Goal: Task Accomplishment & Management: Manage account settings

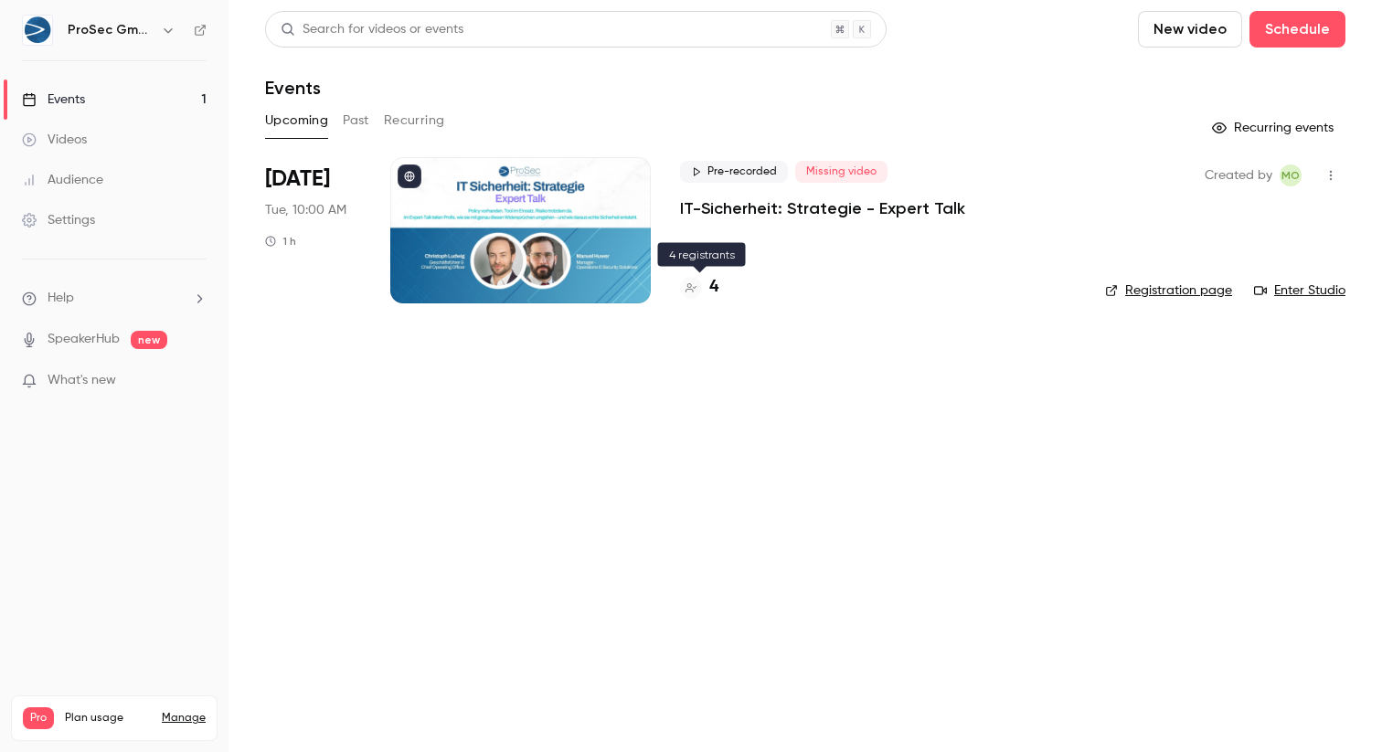
click at [713, 284] on h4 "4" at bounding box center [713, 287] width 9 height 25
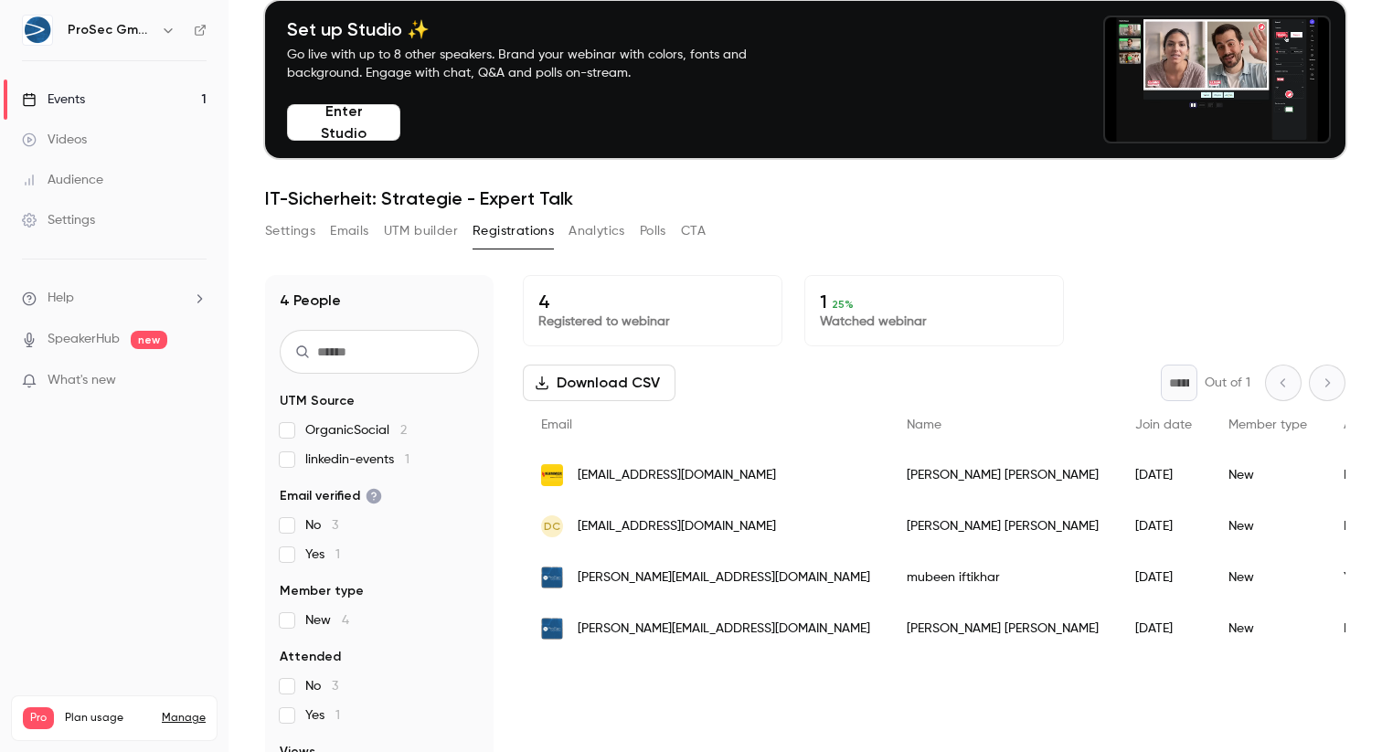
scroll to position [80, 0]
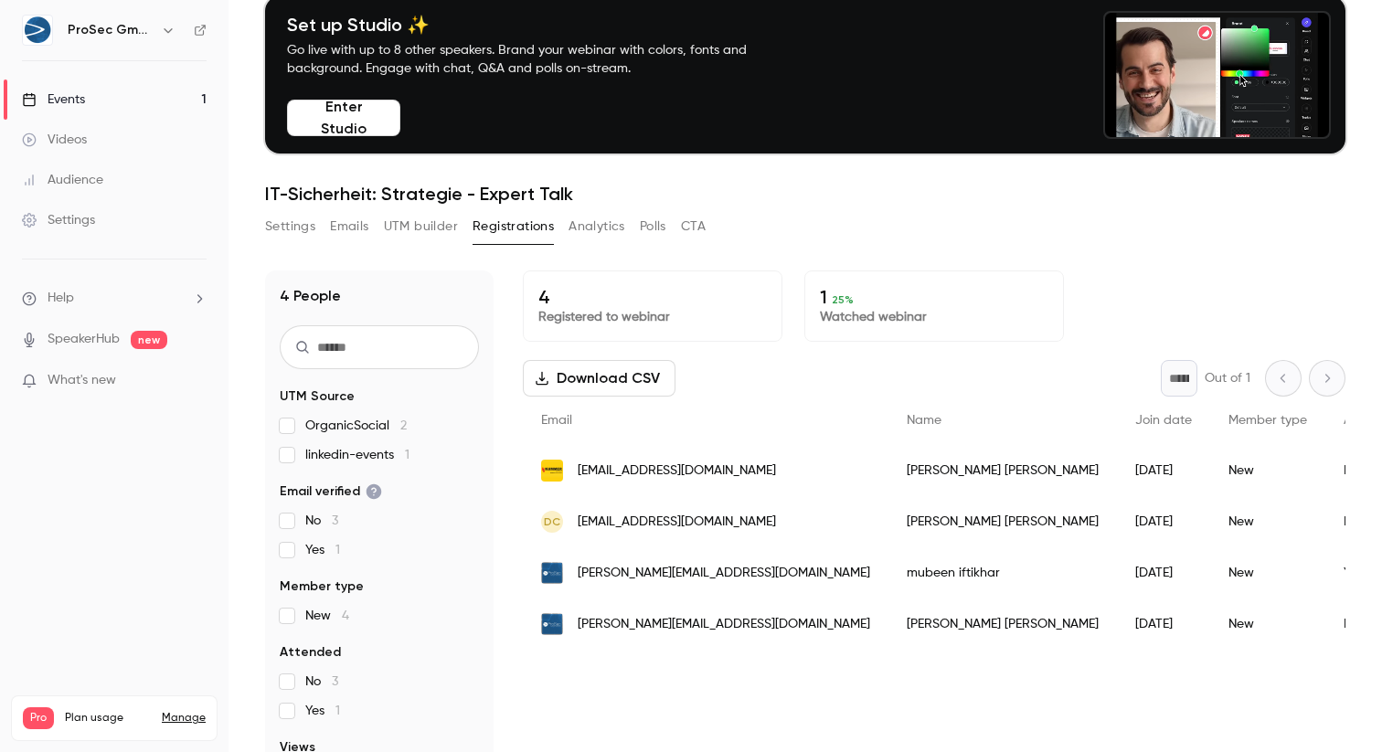
click at [612, 376] on button "Download CSV" at bounding box center [599, 378] width 153 height 37
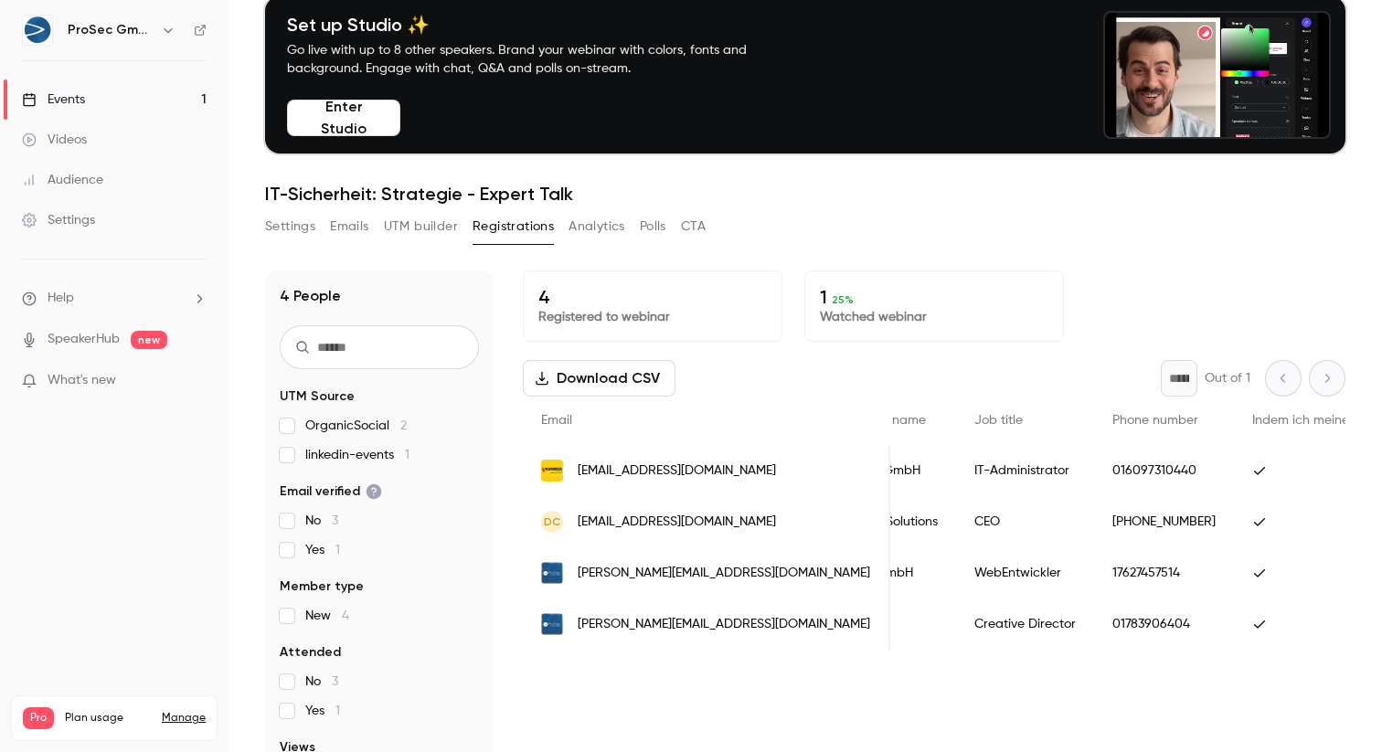
scroll to position [0, 645]
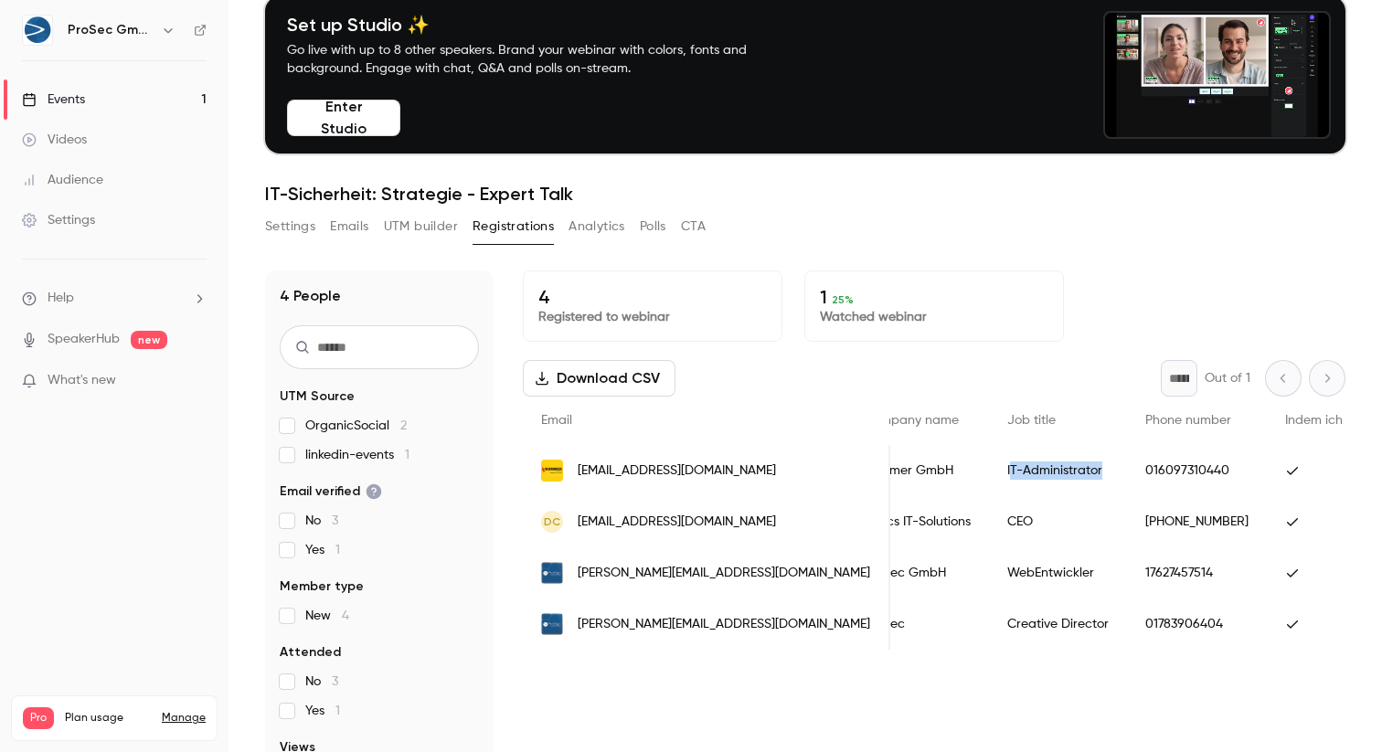
drag, startPoint x: 960, startPoint y: 474, endPoint x: 861, endPoint y: 475, distance: 98.7
click at [989, 475] on div "IT-Administrator" at bounding box center [1058, 470] width 138 height 51
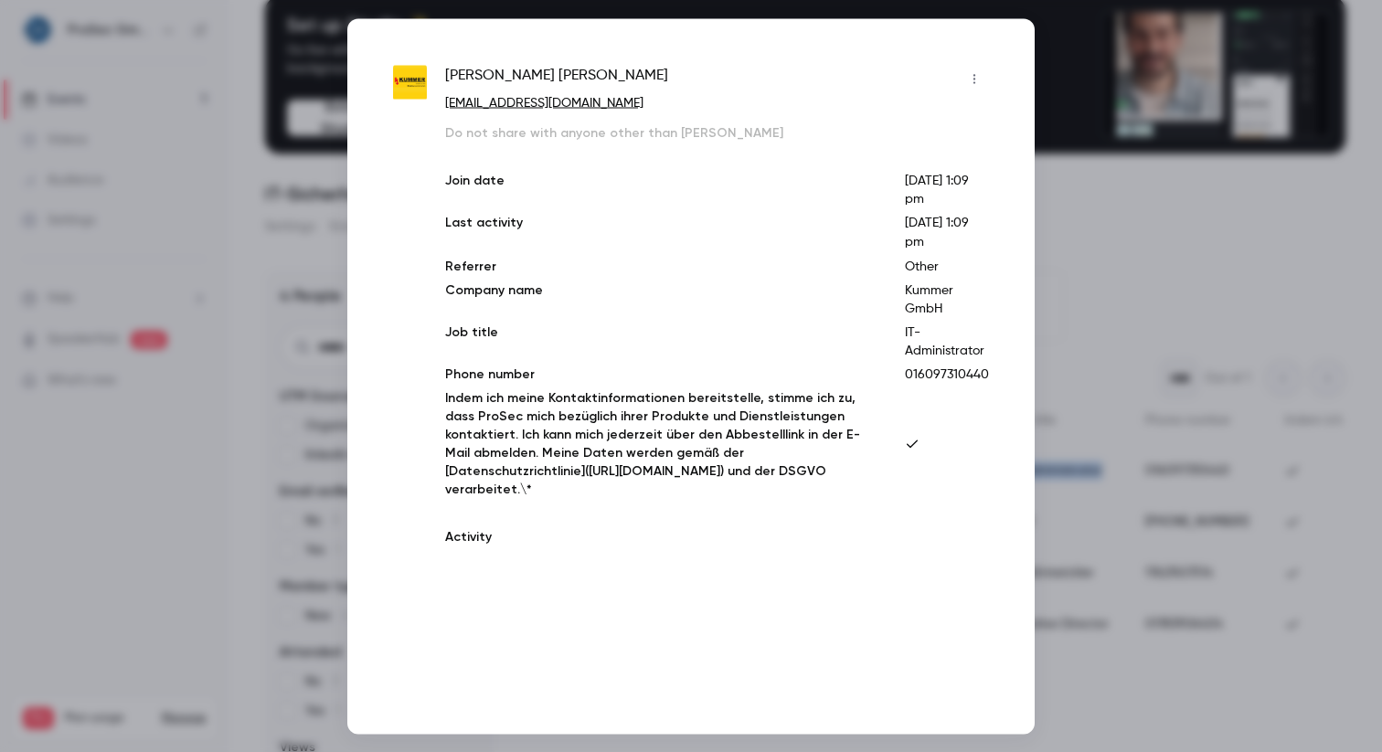
copy div "T-Administrator"
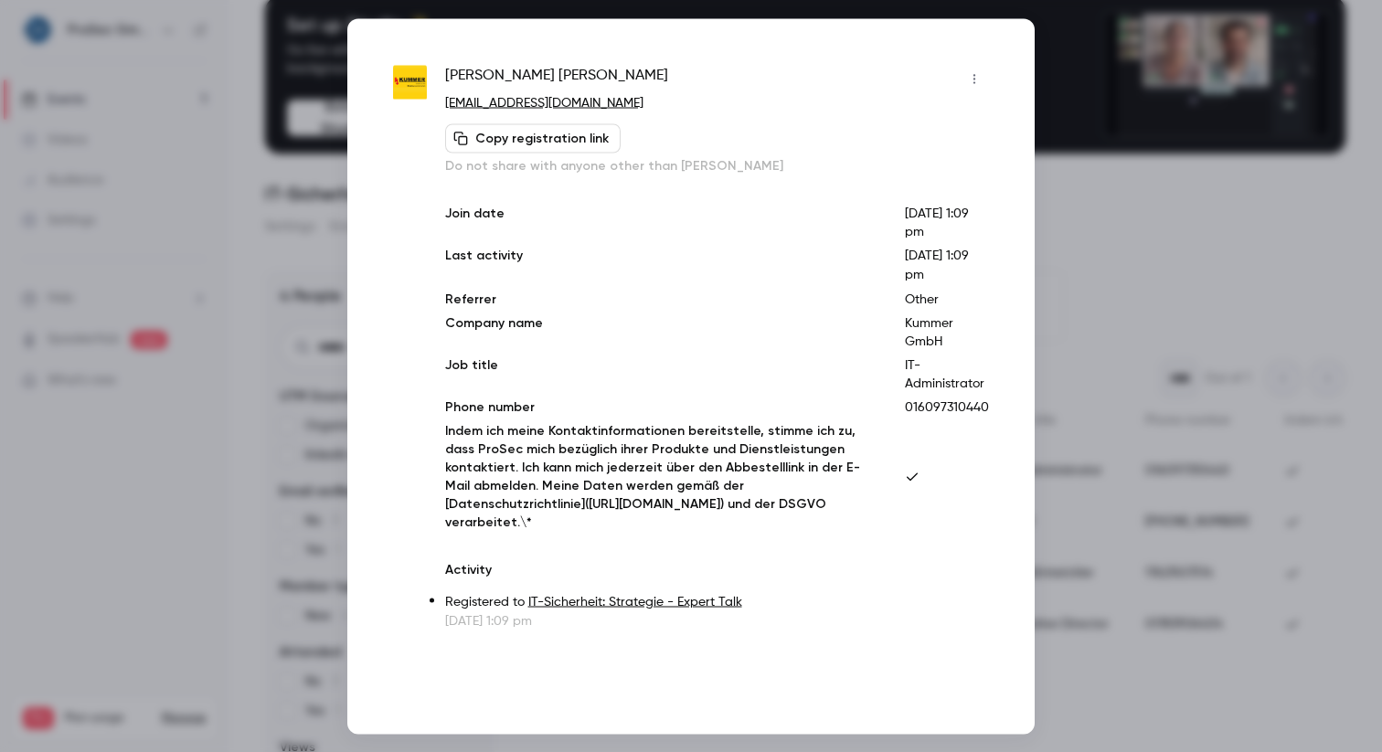
click at [1151, 245] on div at bounding box center [691, 376] width 1382 height 752
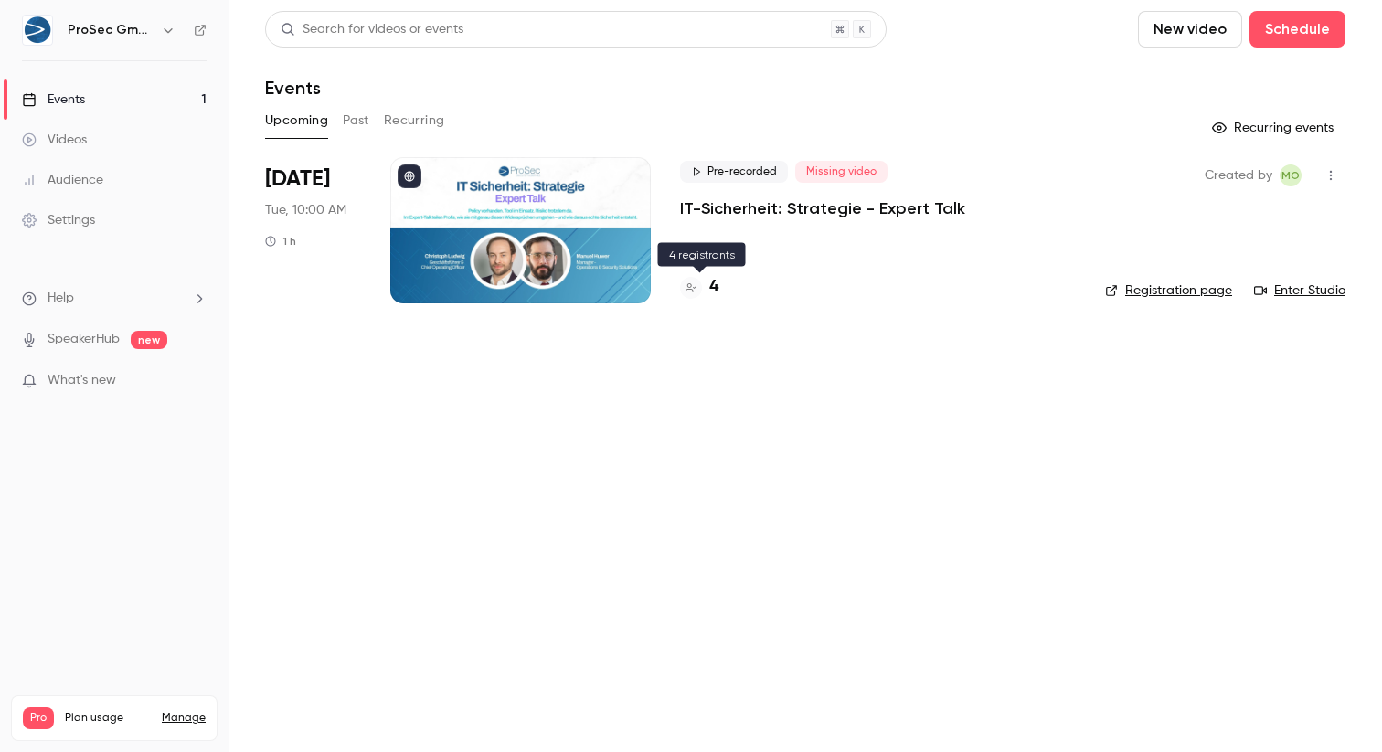
click at [716, 288] on h4 "4" at bounding box center [713, 287] width 9 height 25
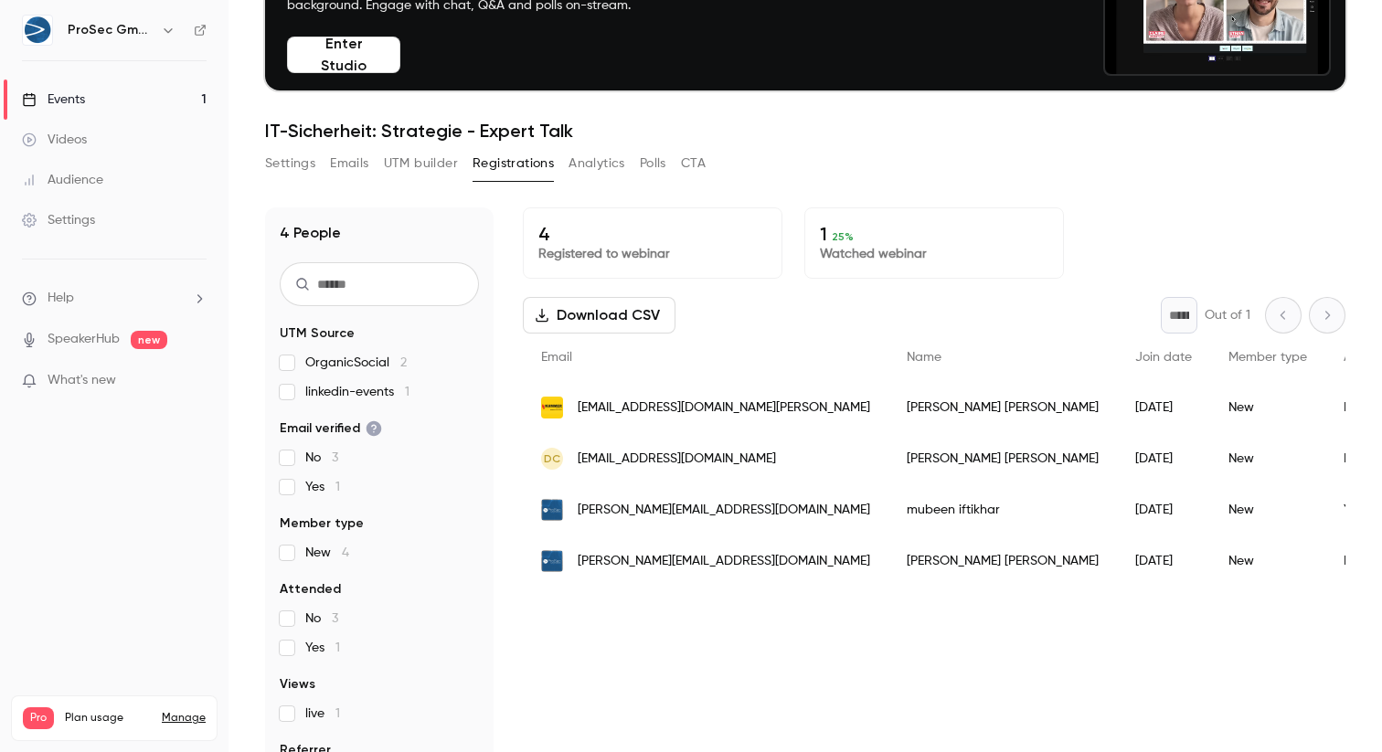
scroll to position [144, 0]
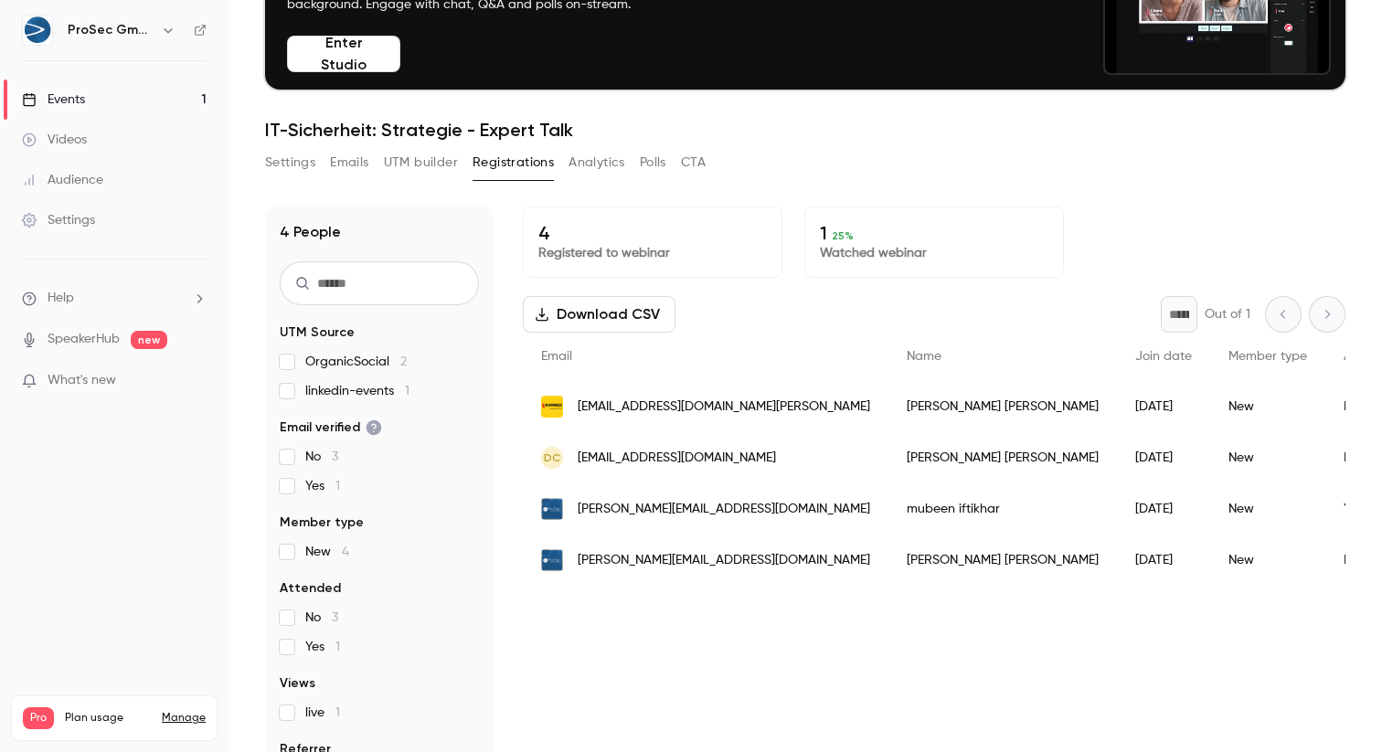
click at [607, 165] on button "Analytics" at bounding box center [597, 162] width 57 height 29
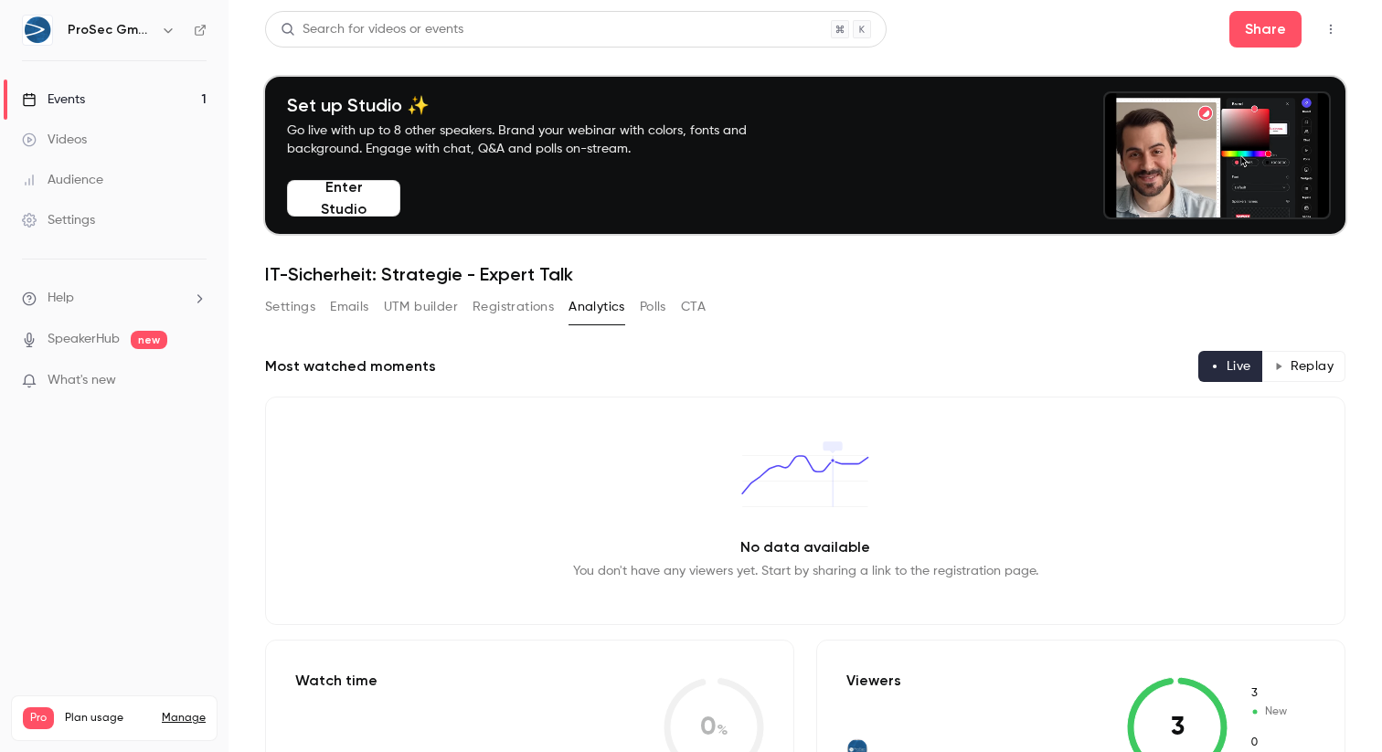
click at [498, 316] on button "Registrations" at bounding box center [513, 307] width 81 height 29
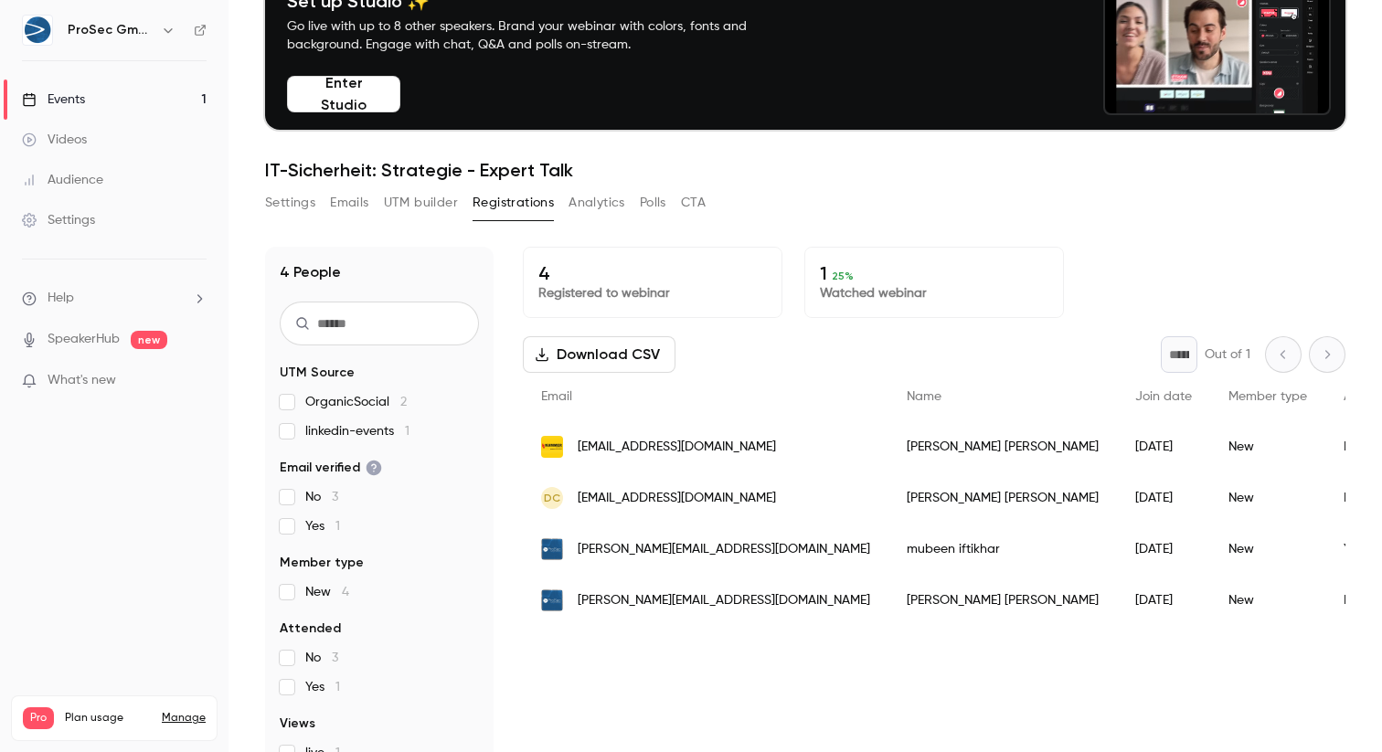
scroll to position [179, 0]
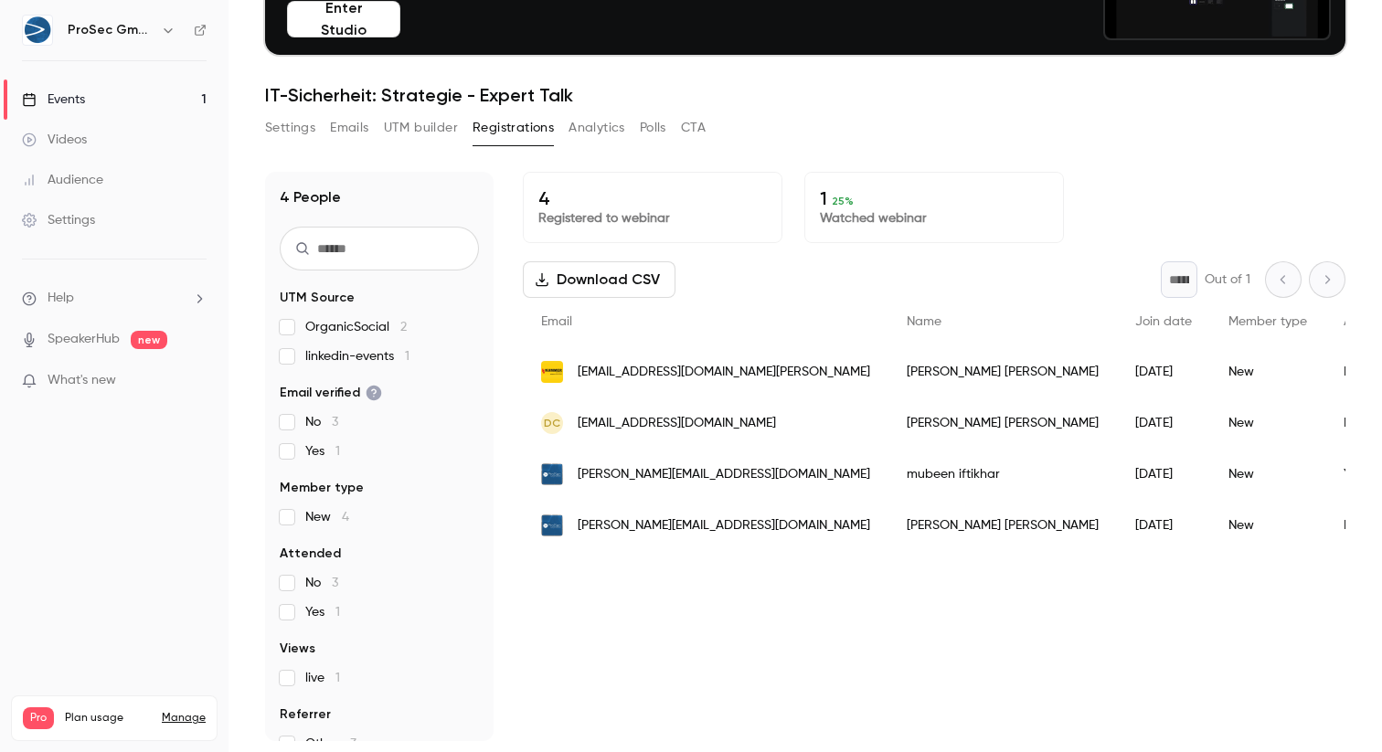
click at [400, 126] on button "UTM builder" at bounding box center [421, 127] width 74 height 29
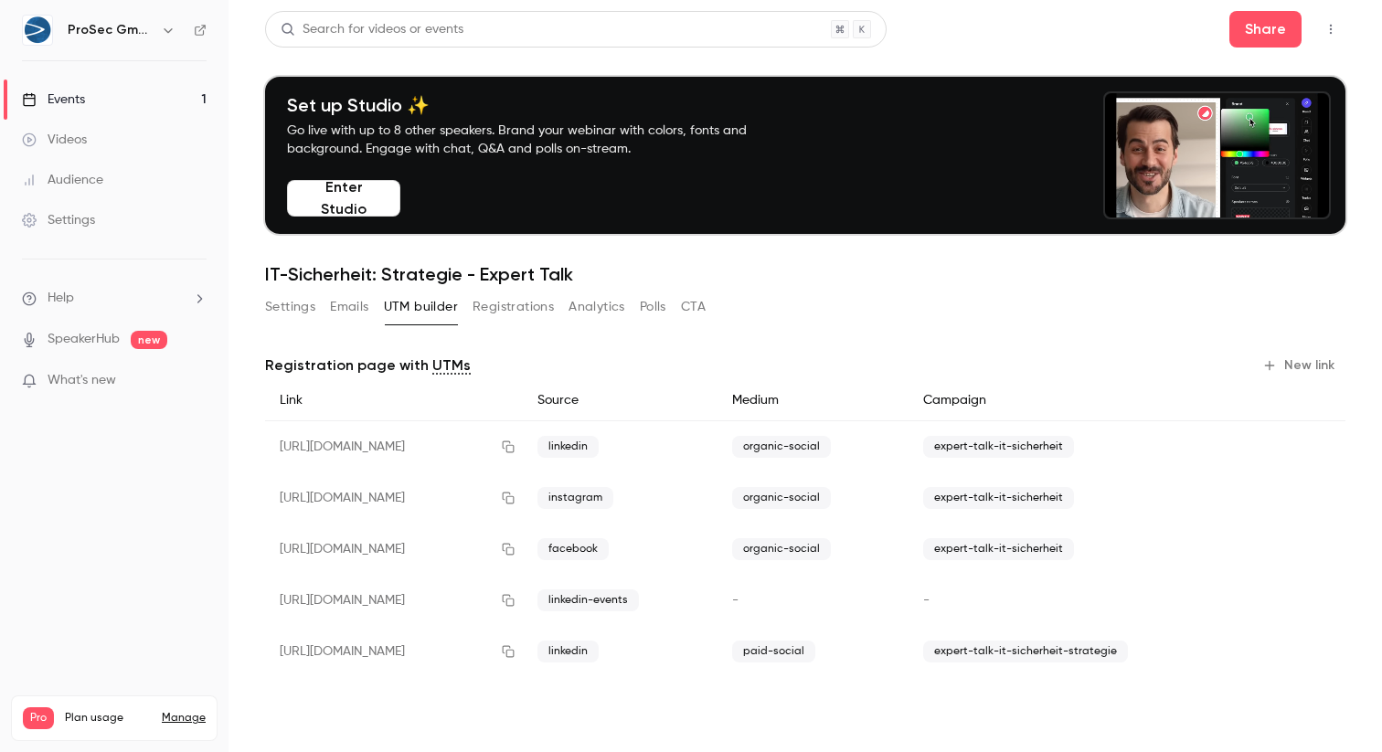
click at [283, 314] on button "Settings" at bounding box center [290, 307] width 50 height 29
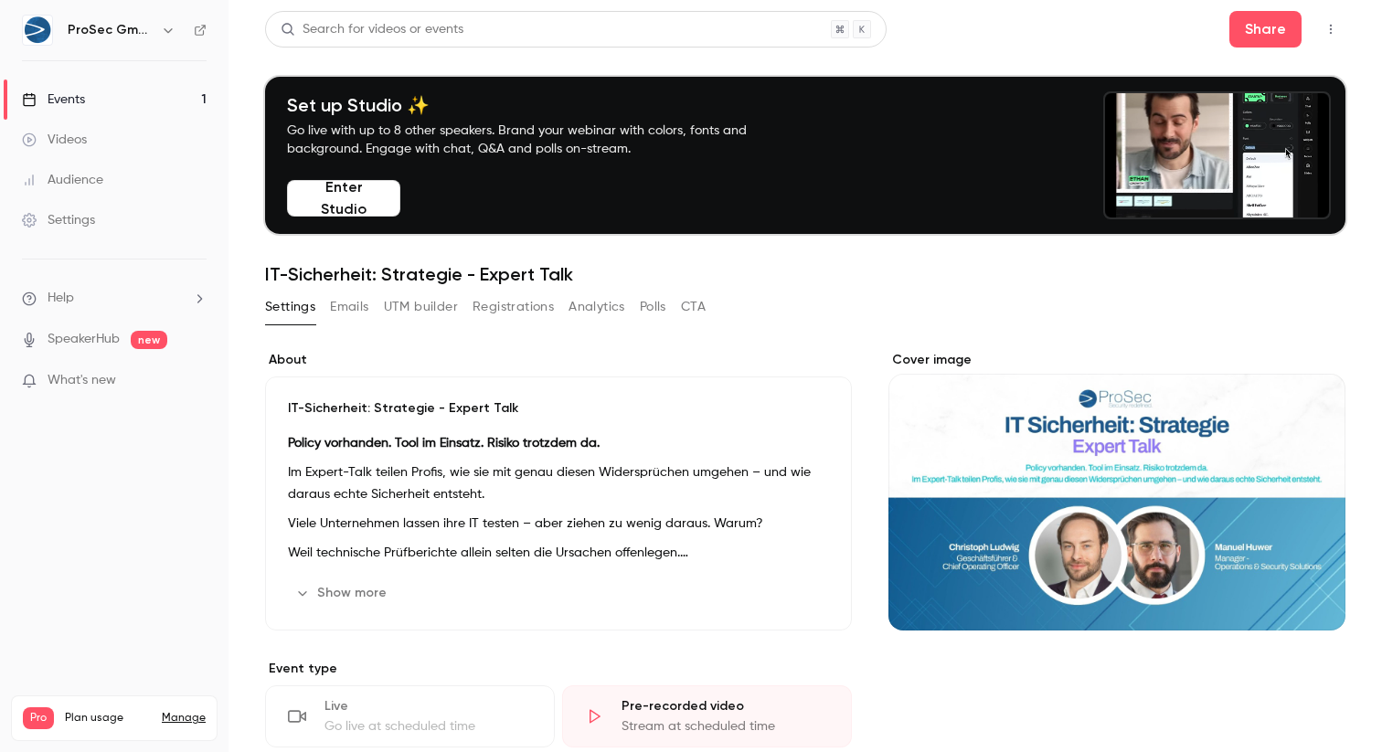
click at [348, 298] on button "Emails" at bounding box center [349, 307] width 38 height 29
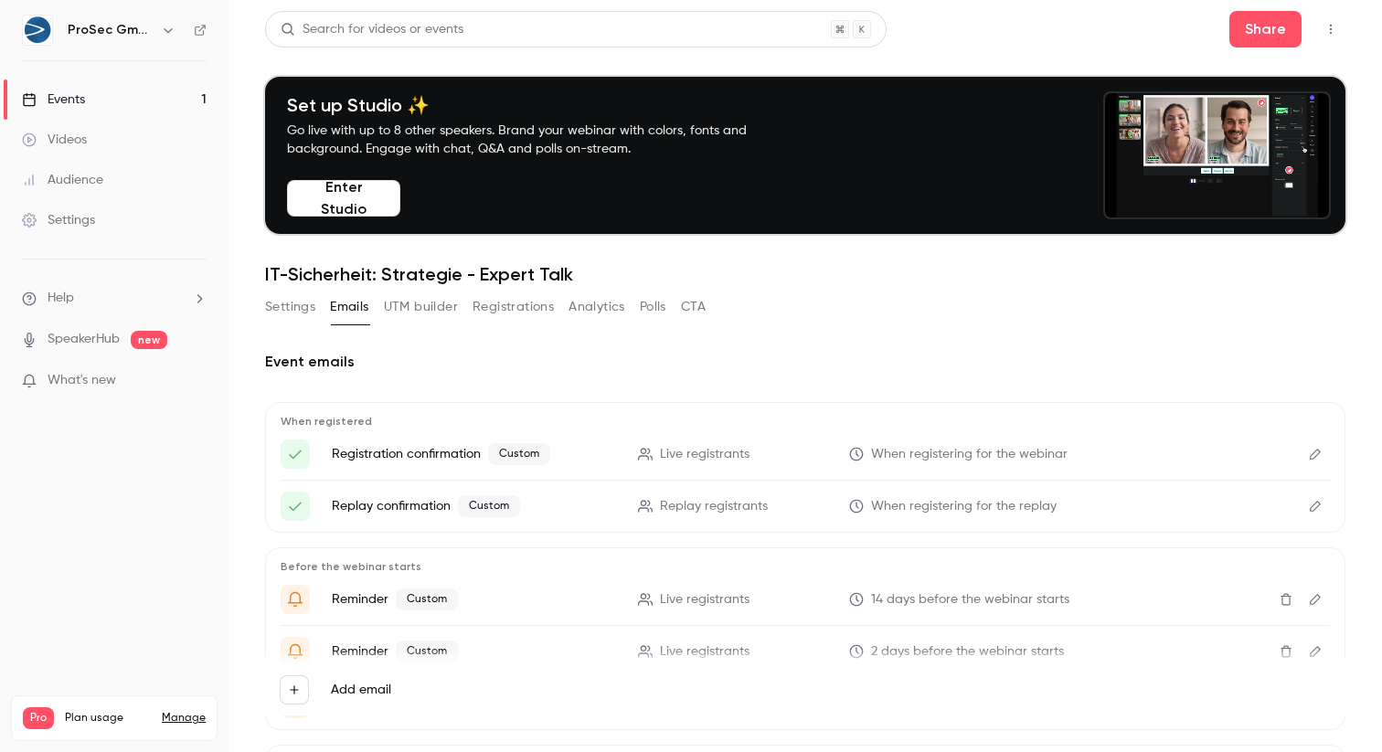
click at [75, 171] on div "Audience" at bounding box center [62, 180] width 81 height 18
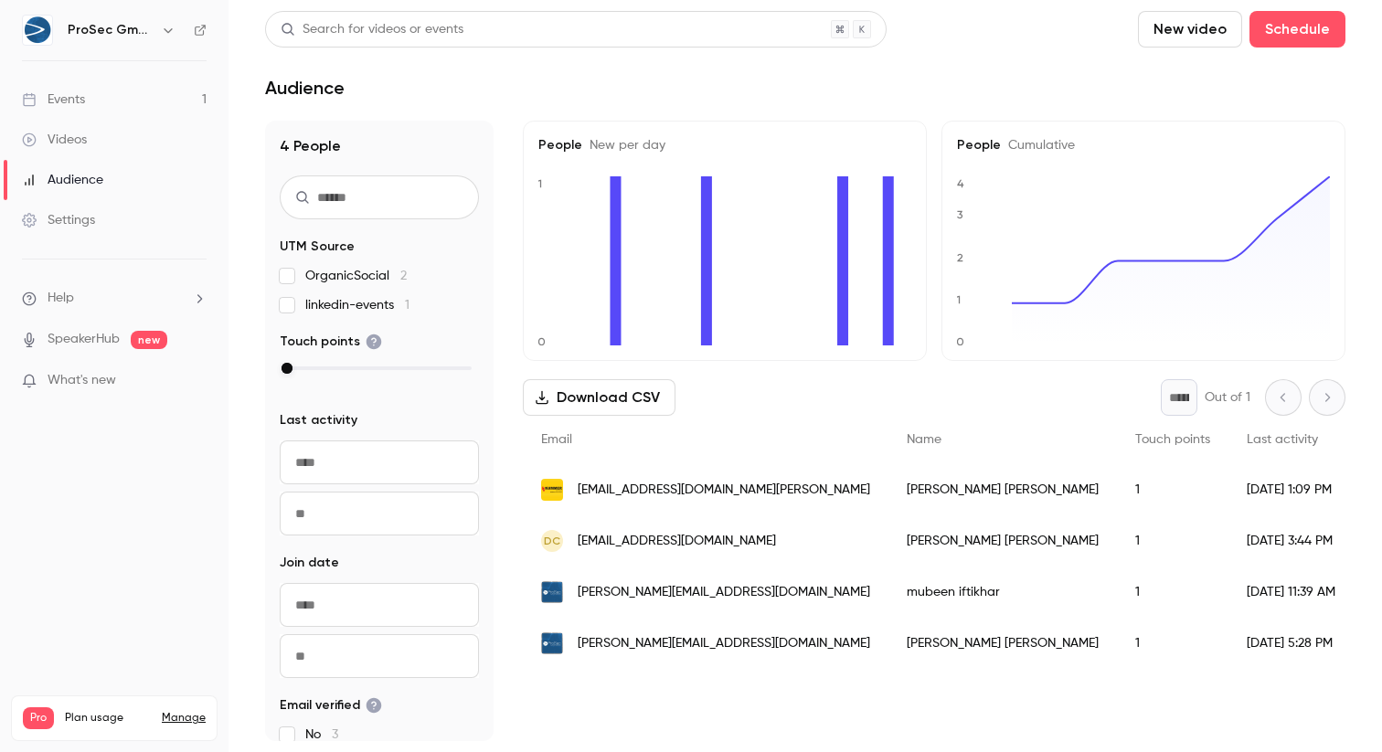
click at [69, 93] on div "Events" at bounding box center [53, 100] width 63 height 18
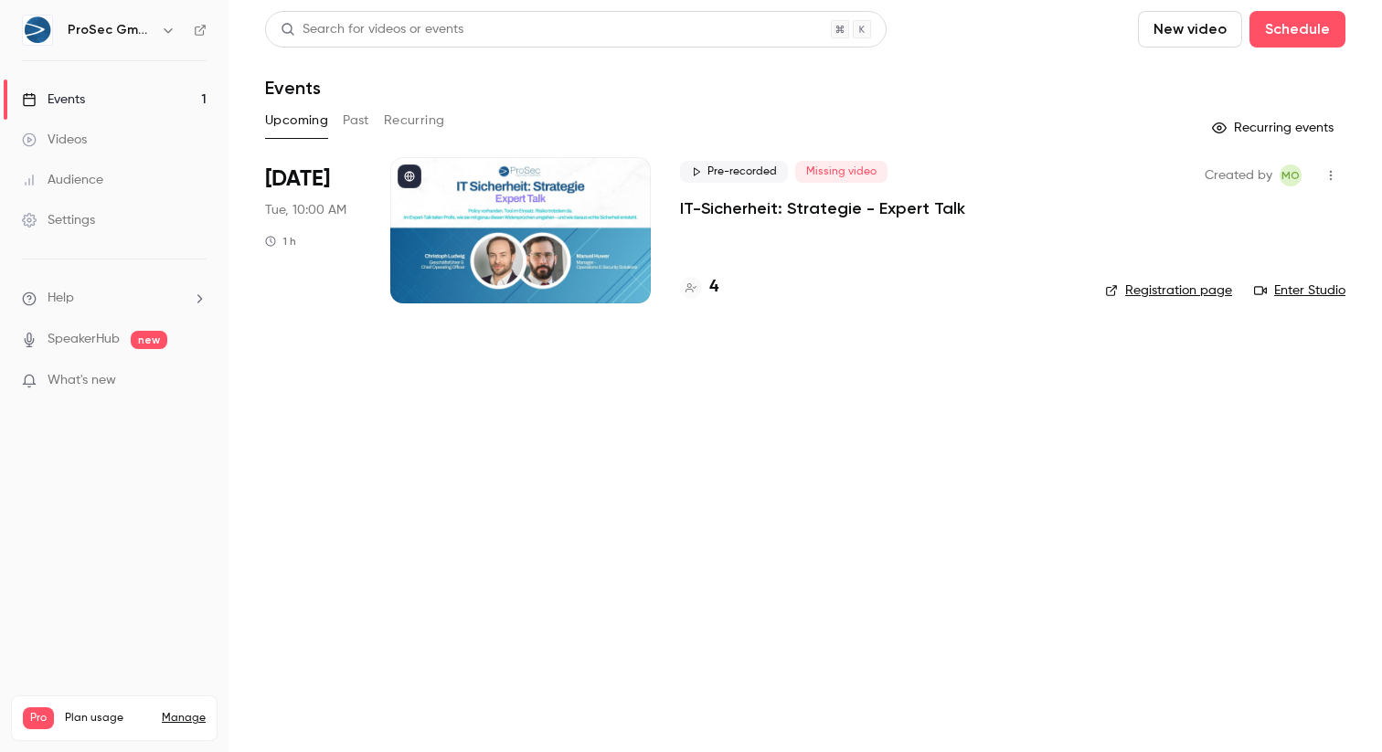
click at [83, 176] on div "Audience" at bounding box center [62, 180] width 81 height 18
